Goal: Information Seeking & Learning: Find specific fact

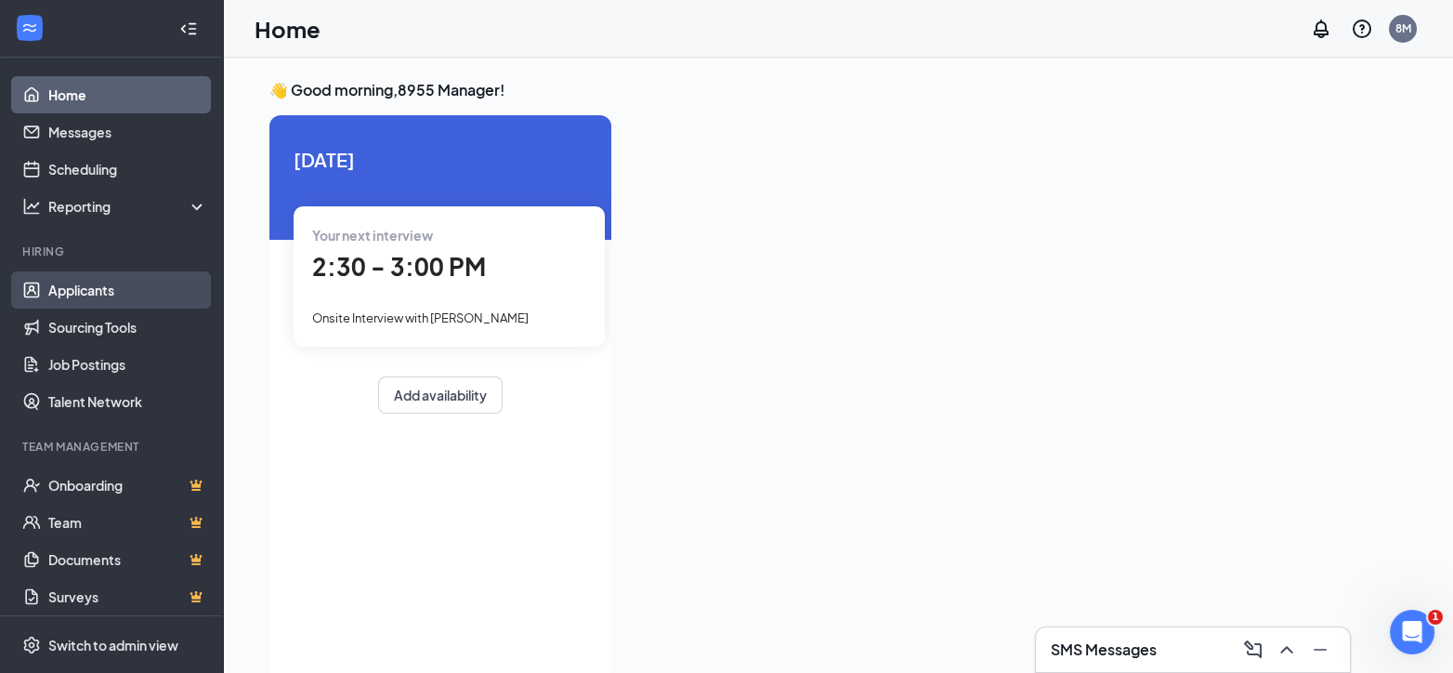
click at [90, 284] on link "Applicants" at bounding box center [127, 289] width 159 height 37
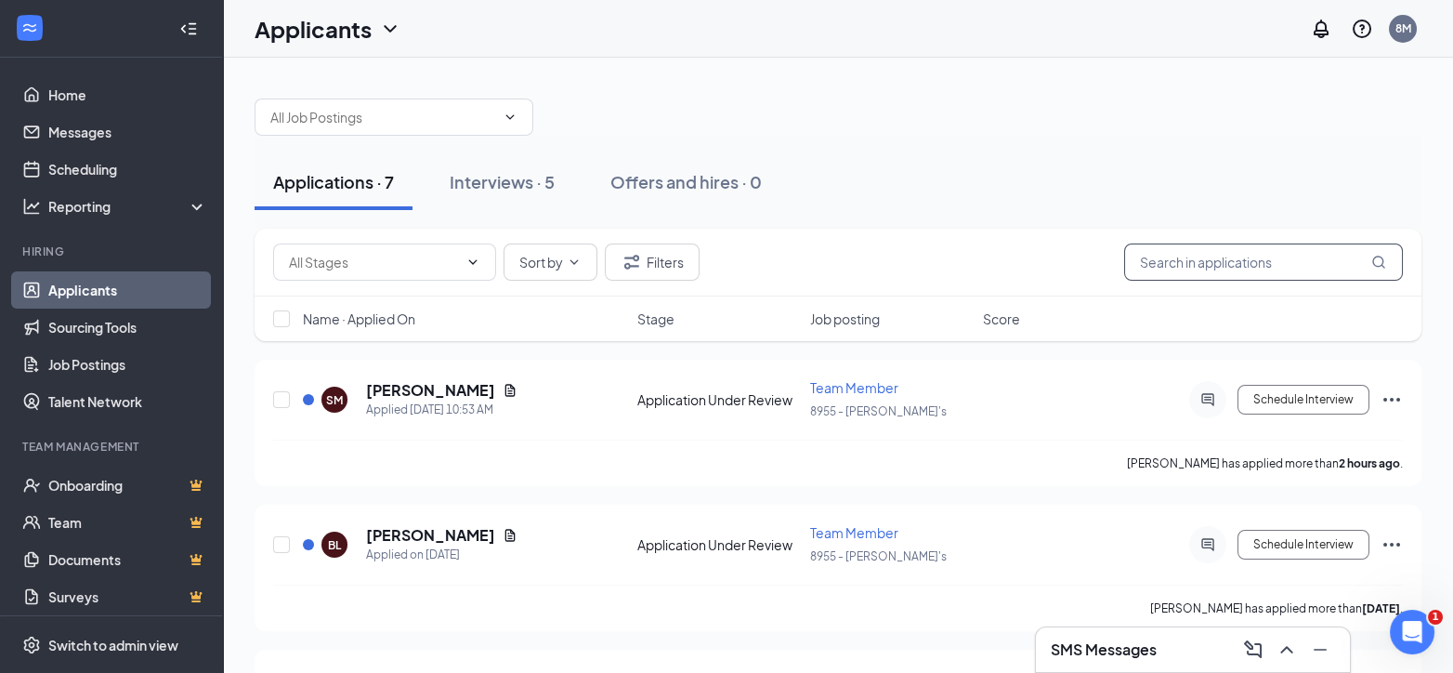
click at [1379, 259] on icon "MagnifyingGlass" at bounding box center [1378, 262] width 15 height 15
click at [1347, 257] on input "text" at bounding box center [1263, 261] width 279 height 37
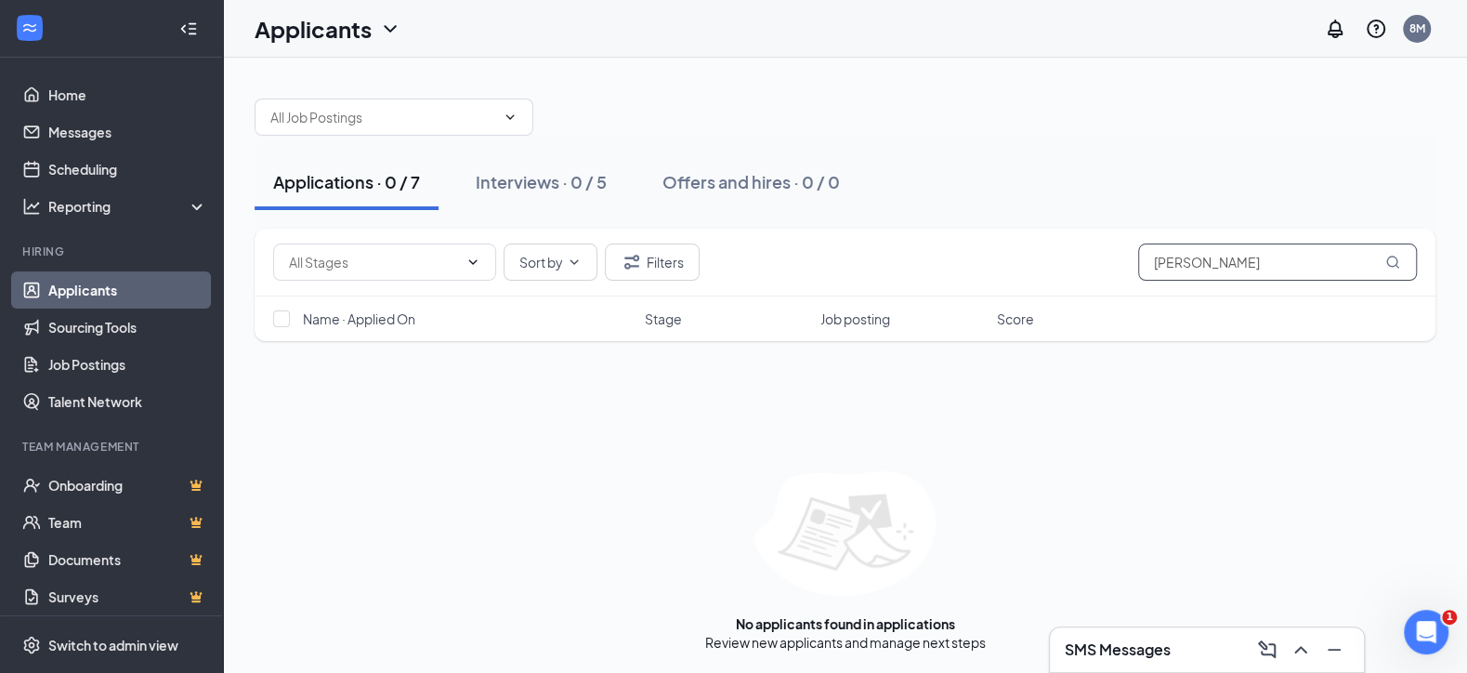
click at [1261, 256] on input "[PERSON_NAME]" at bounding box center [1277, 261] width 279 height 37
type input "[PERSON_NAME]"
click at [1404, 633] on div "Open Intercom Messenger" at bounding box center [1422, 628] width 61 height 61
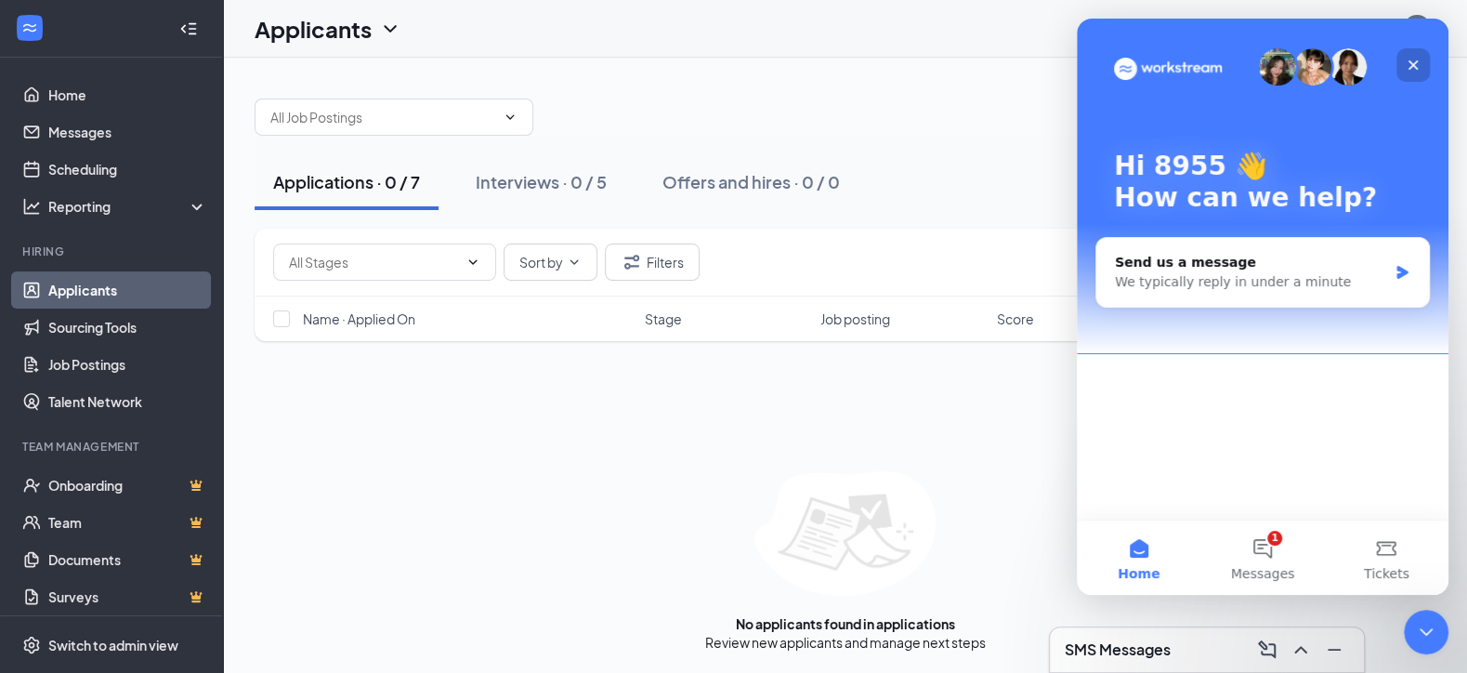
click at [1408, 64] on icon "Close" at bounding box center [1412, 65] width 15 height 15
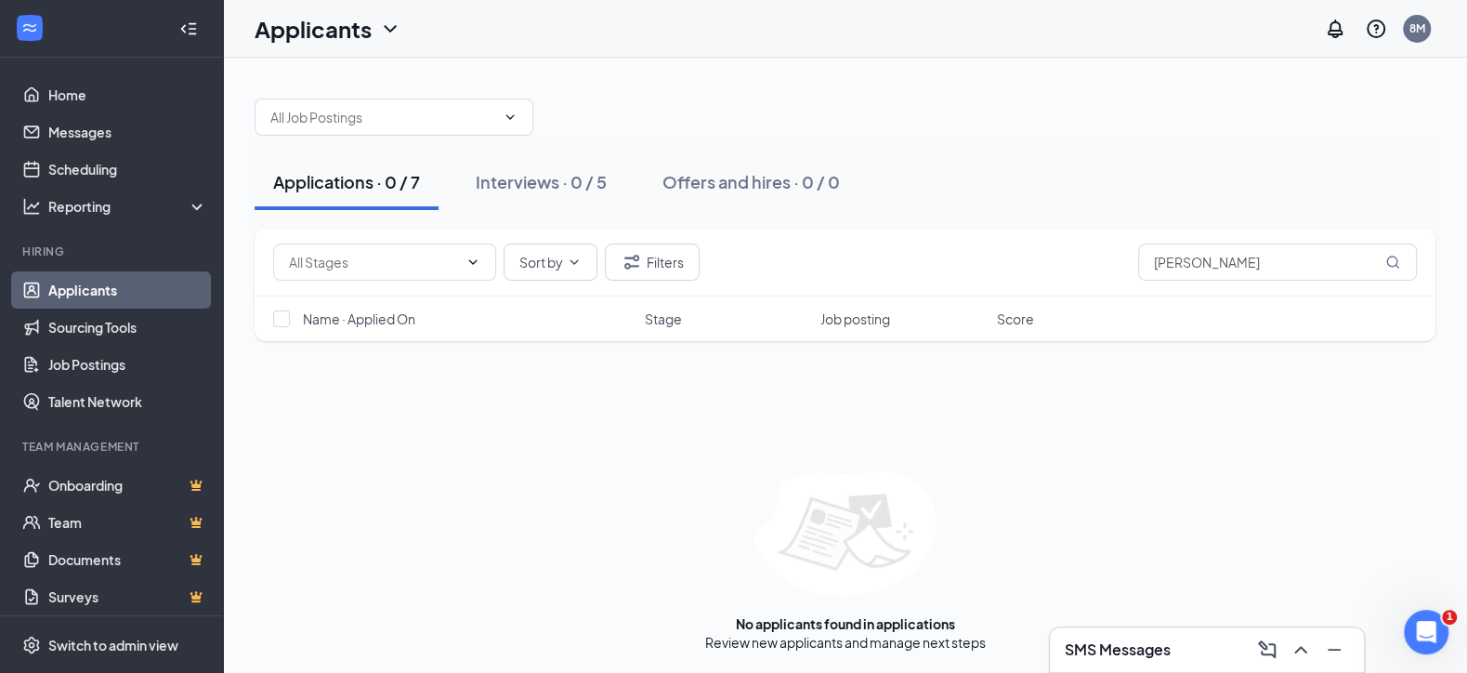
click at [1159, 647] on h3 "SMS Messages" at bounding box center [1118, 649] width 106 height 20
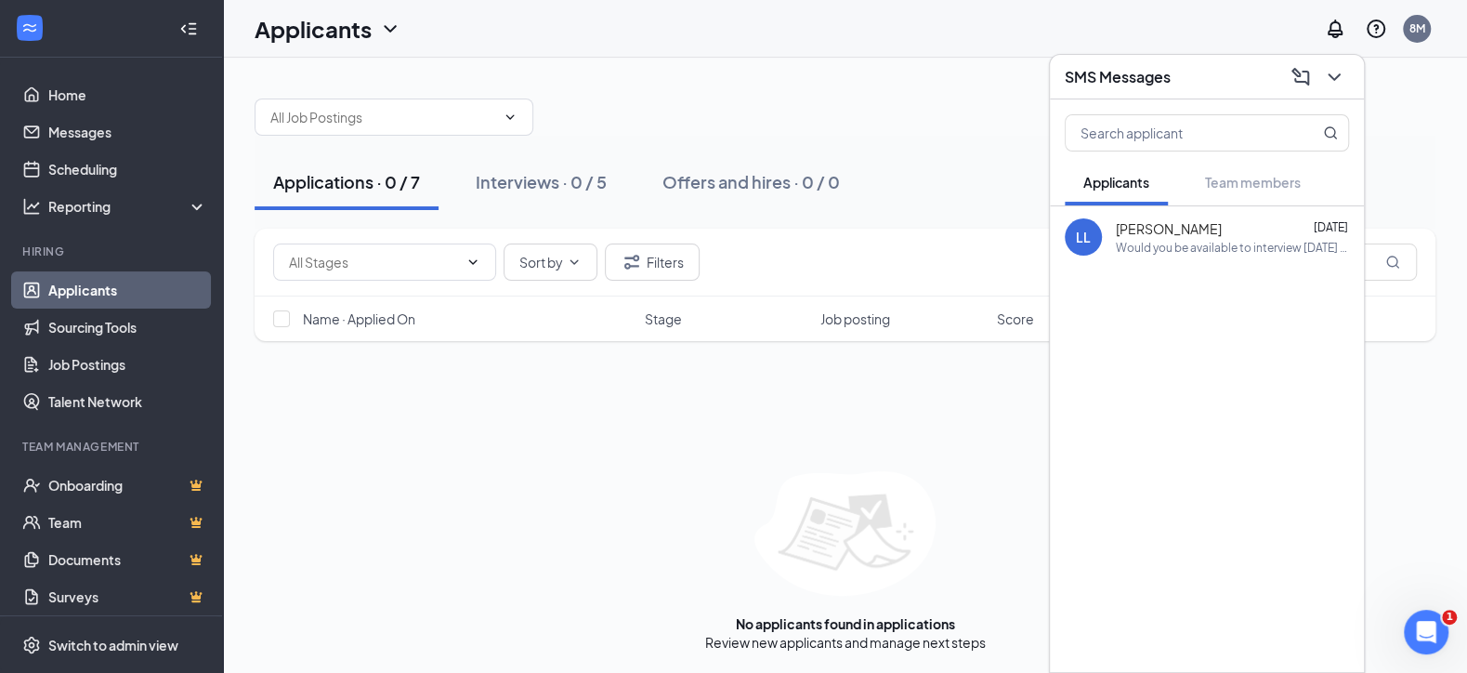
click at [1414, 109] on div at bounding box center [845, 108] width 1181 height 56
click at [1338, 81] on icon "ChevronDown" at bounding box center [1334, 77] width 22 height 22
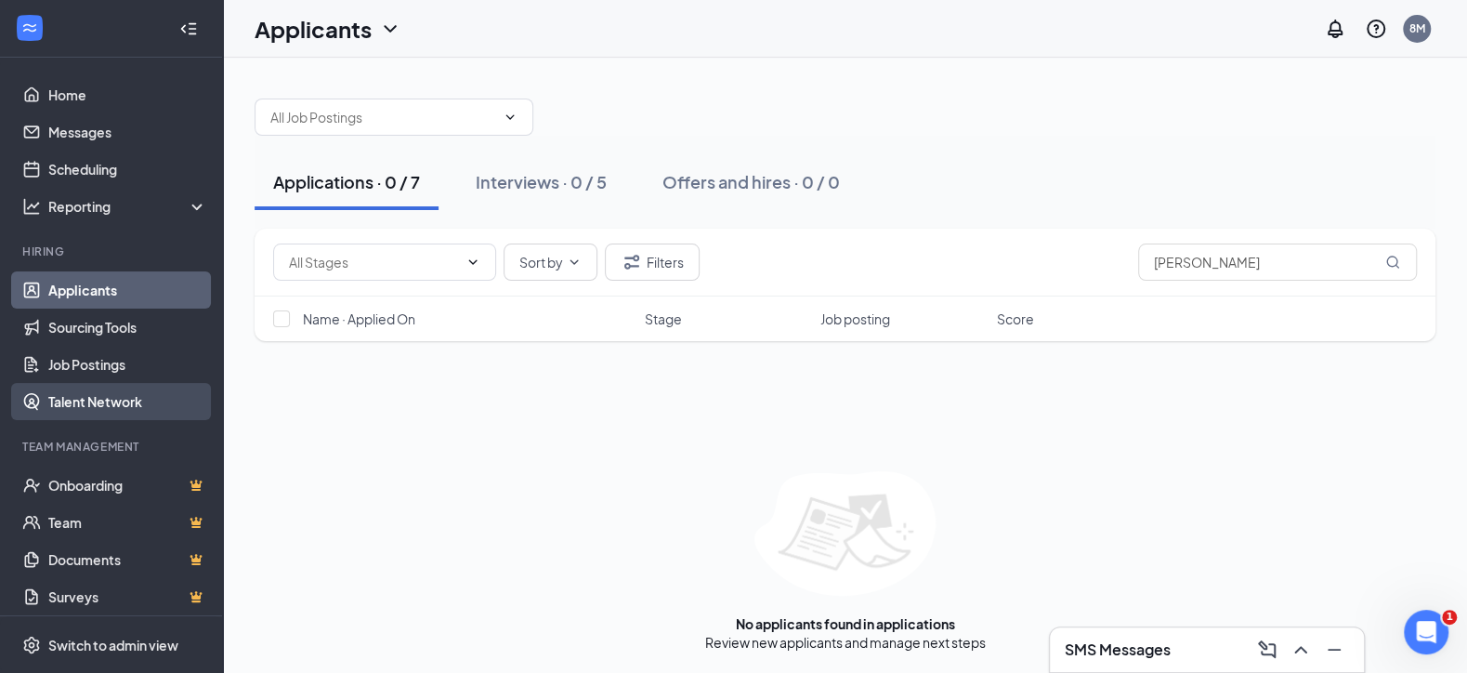
scroll to position [91, 0]
